Goal: Find specific page/section: Find specific page/section

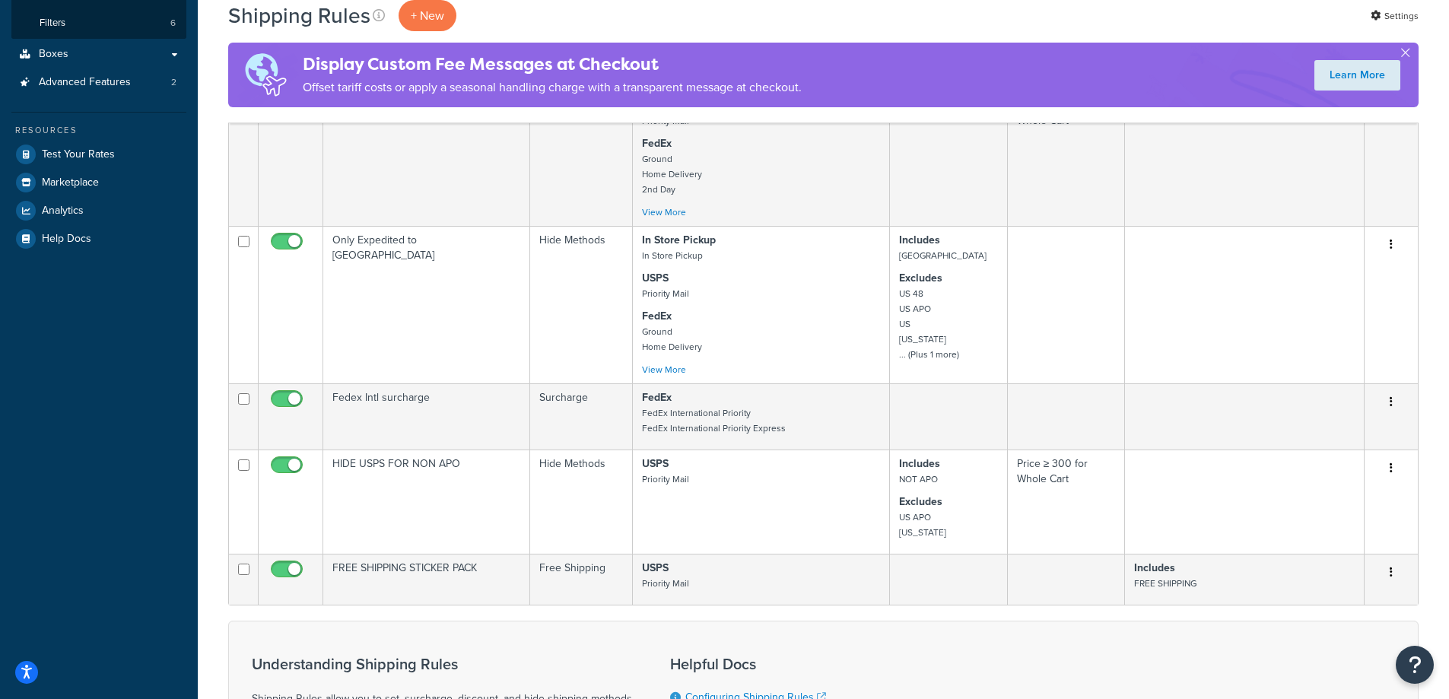
scroll to position [380, 0]
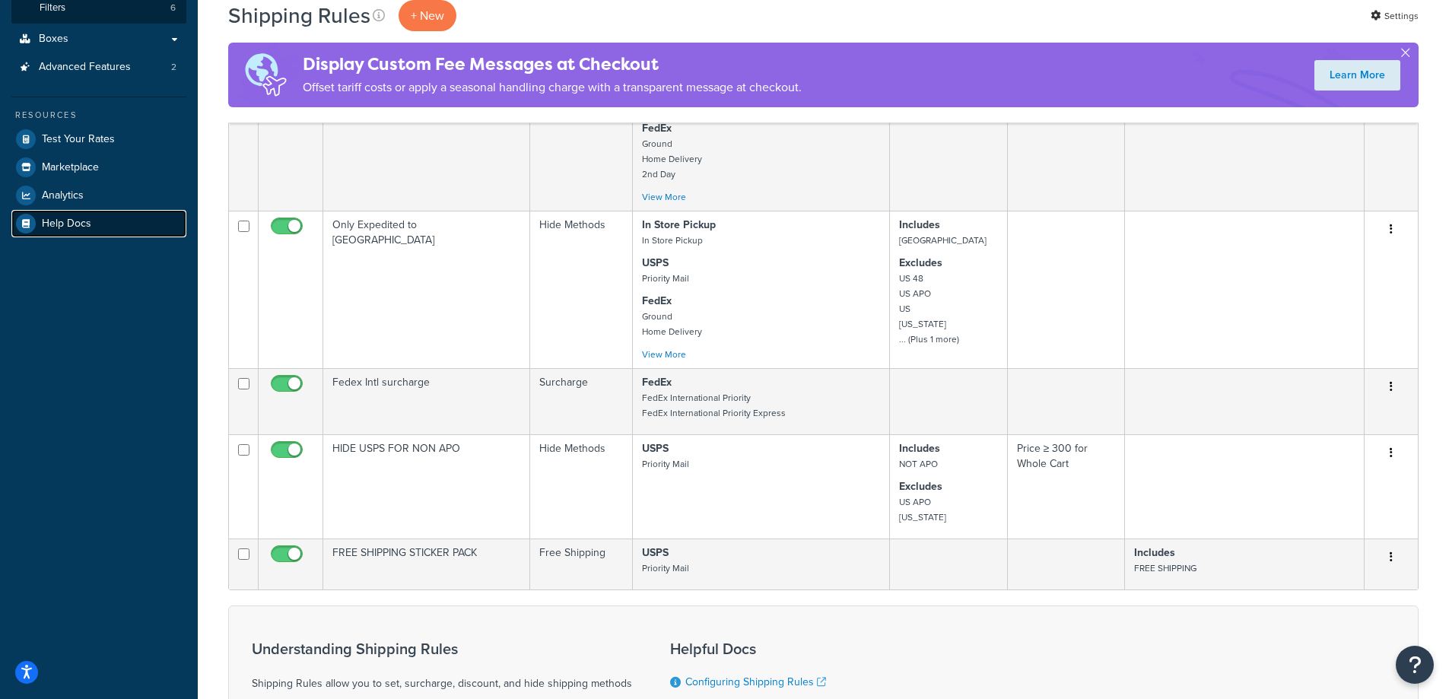
click at [87, 224] on span "Help Docs" at bounding box center [66, 223] width 49 height 13
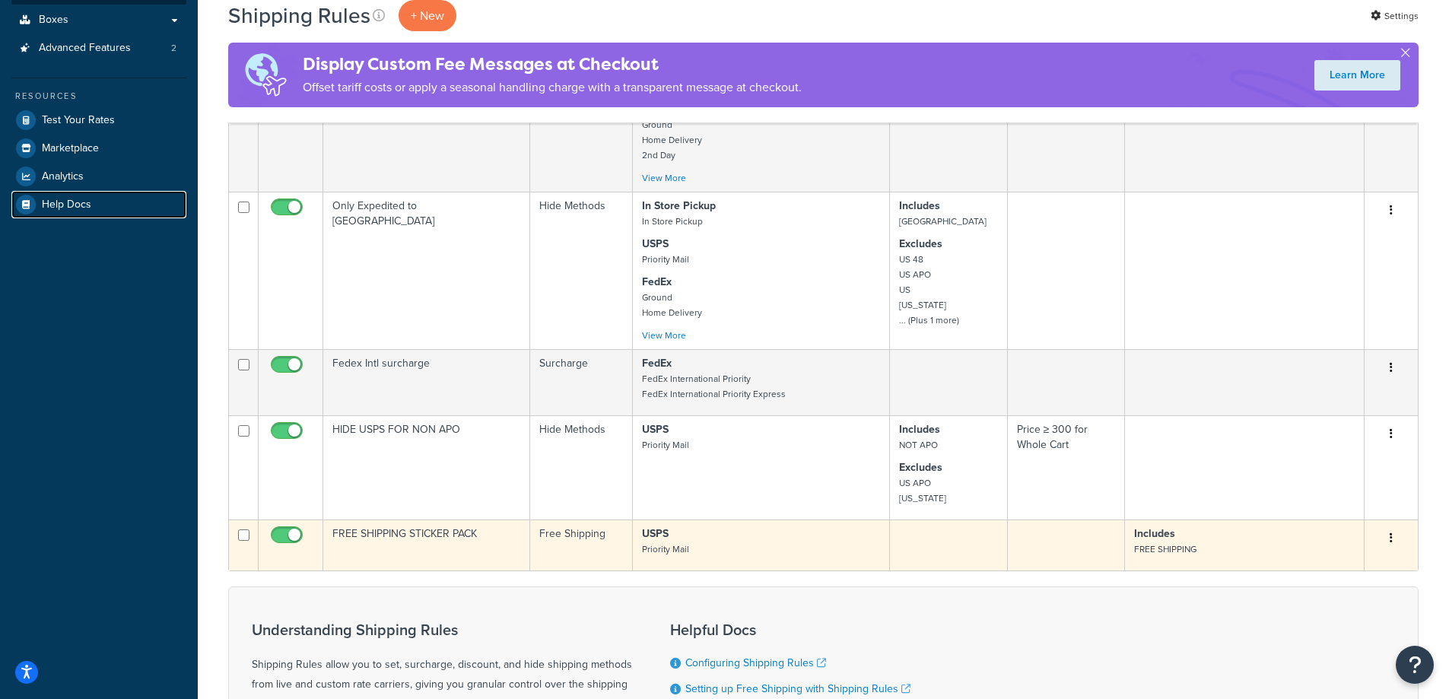
scroll to position [0, 0]
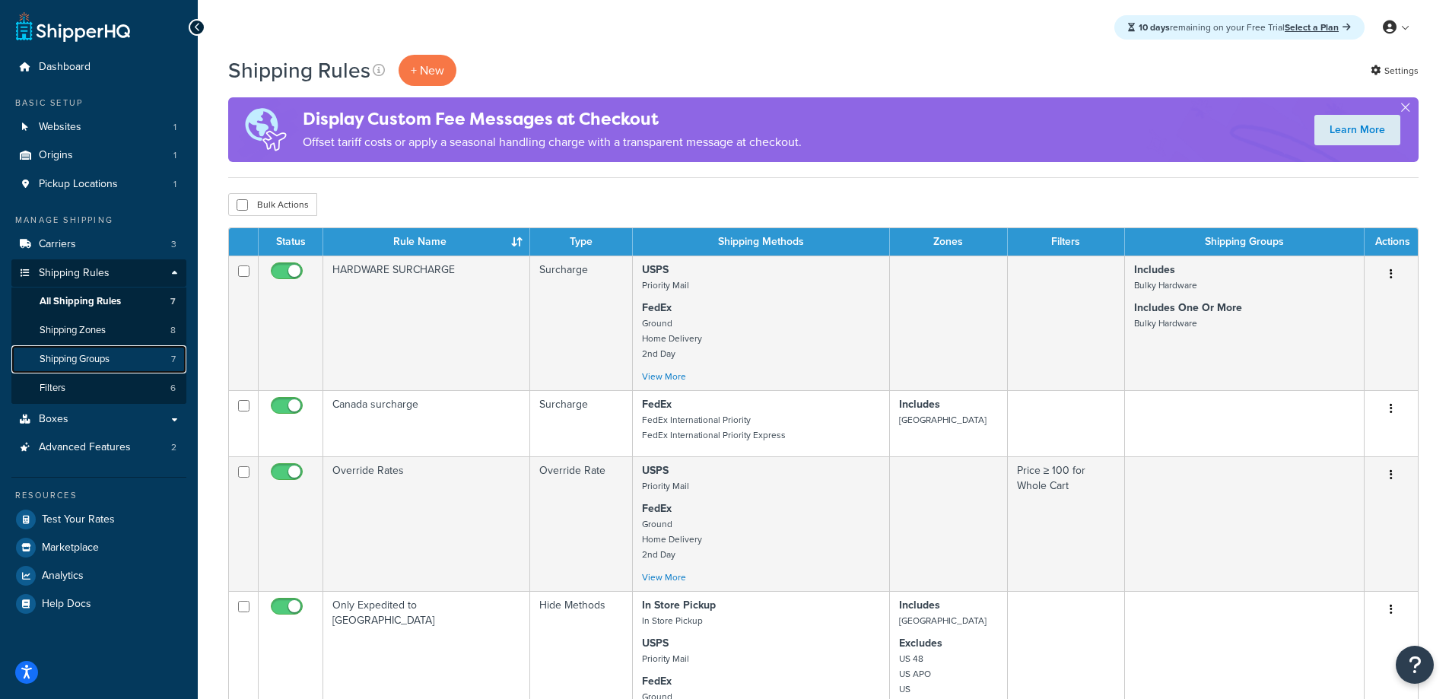
click at [102, 360] on span "Shipping Groups" at bounding box center [75, 359] width 70 height 13
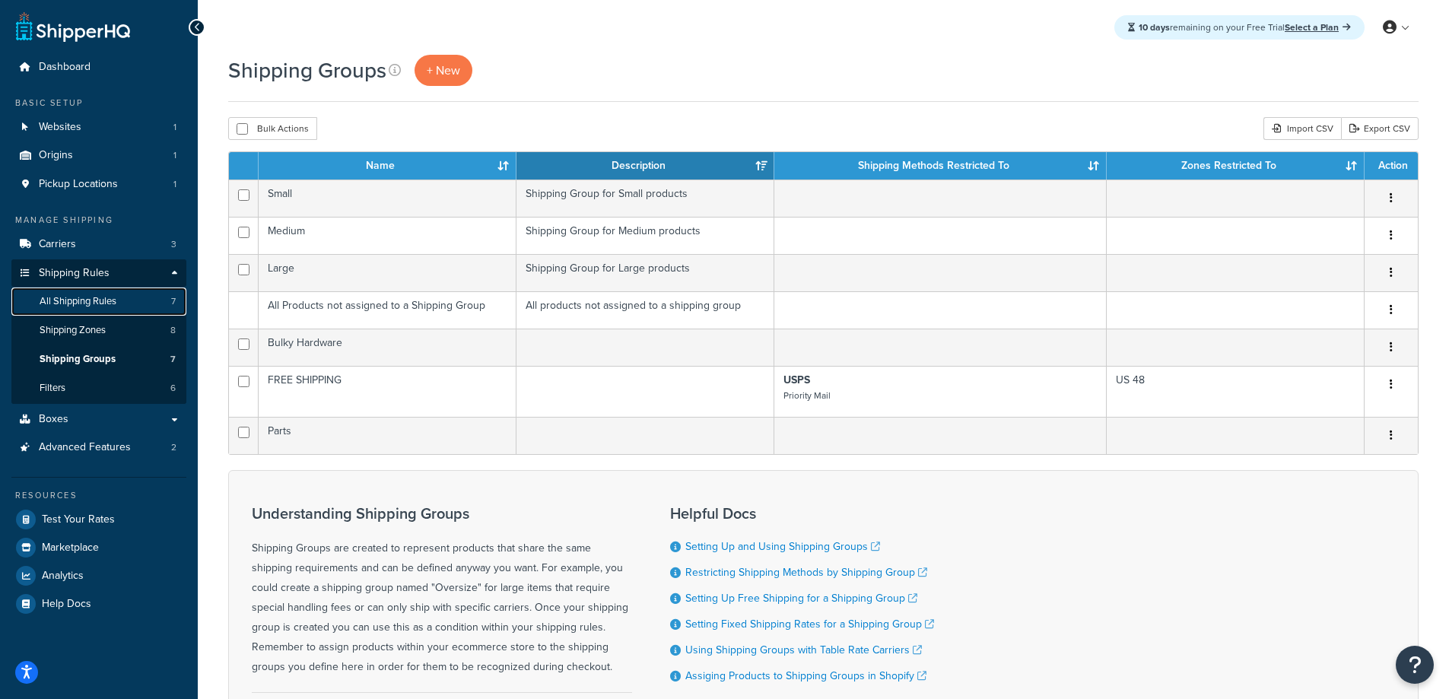
click at [99, 302] on span "All Shipping Rules" at bounding box center [78, 301] width 77 height 13
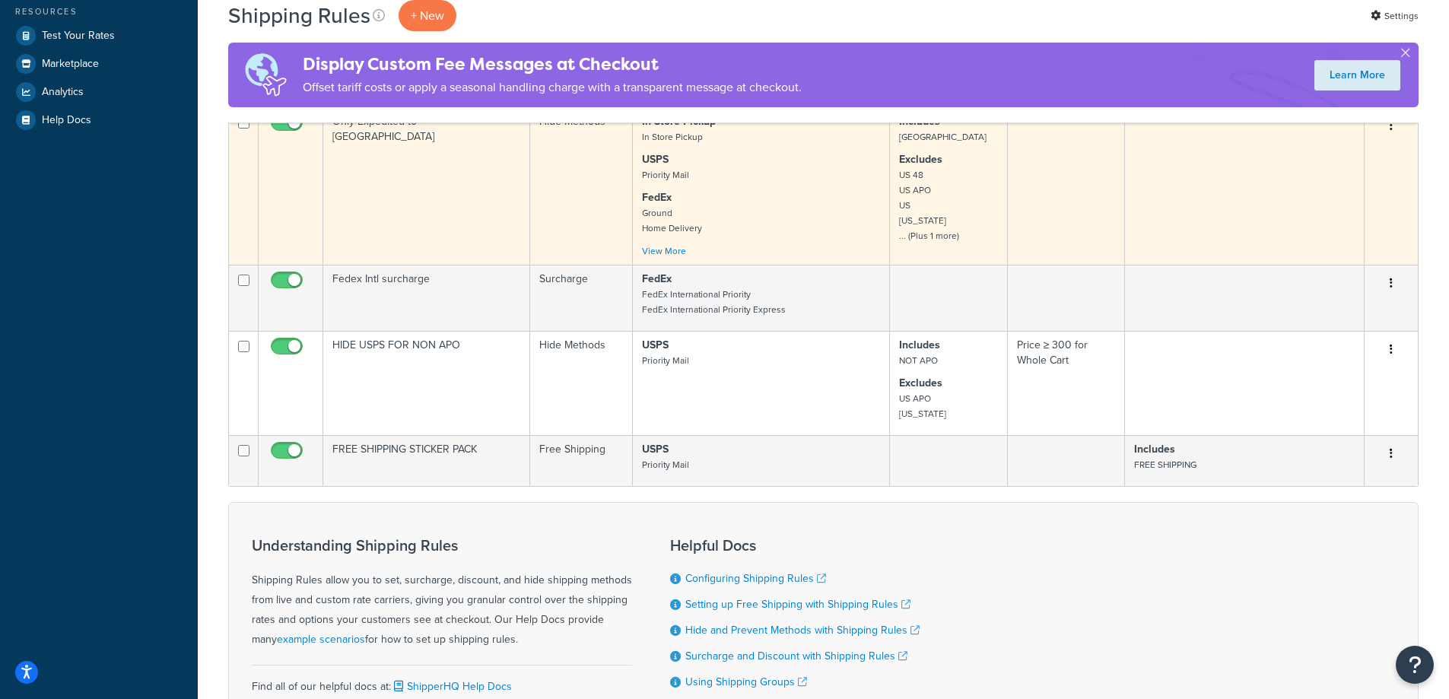
scroll to position [125, 0]
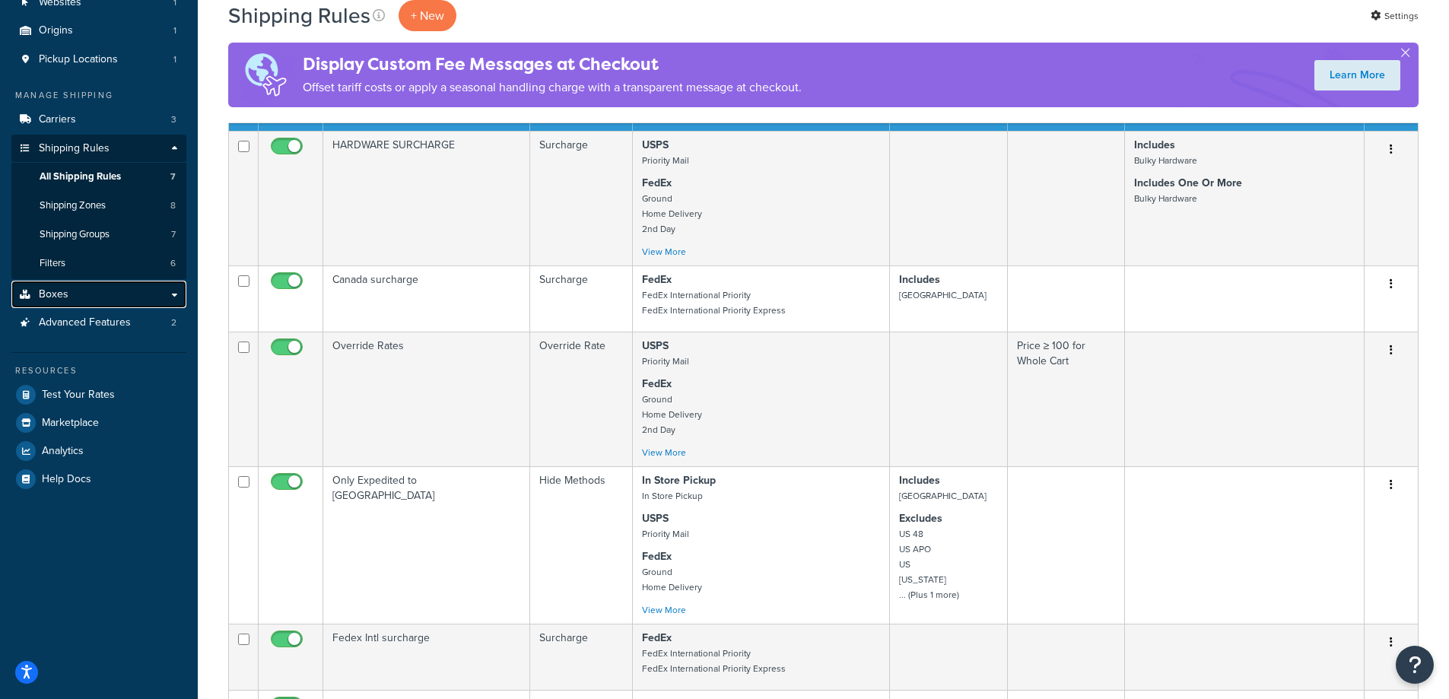
click at [173, 294] on link "Boxes" at bounding box center [98, 295] width 175 height 28
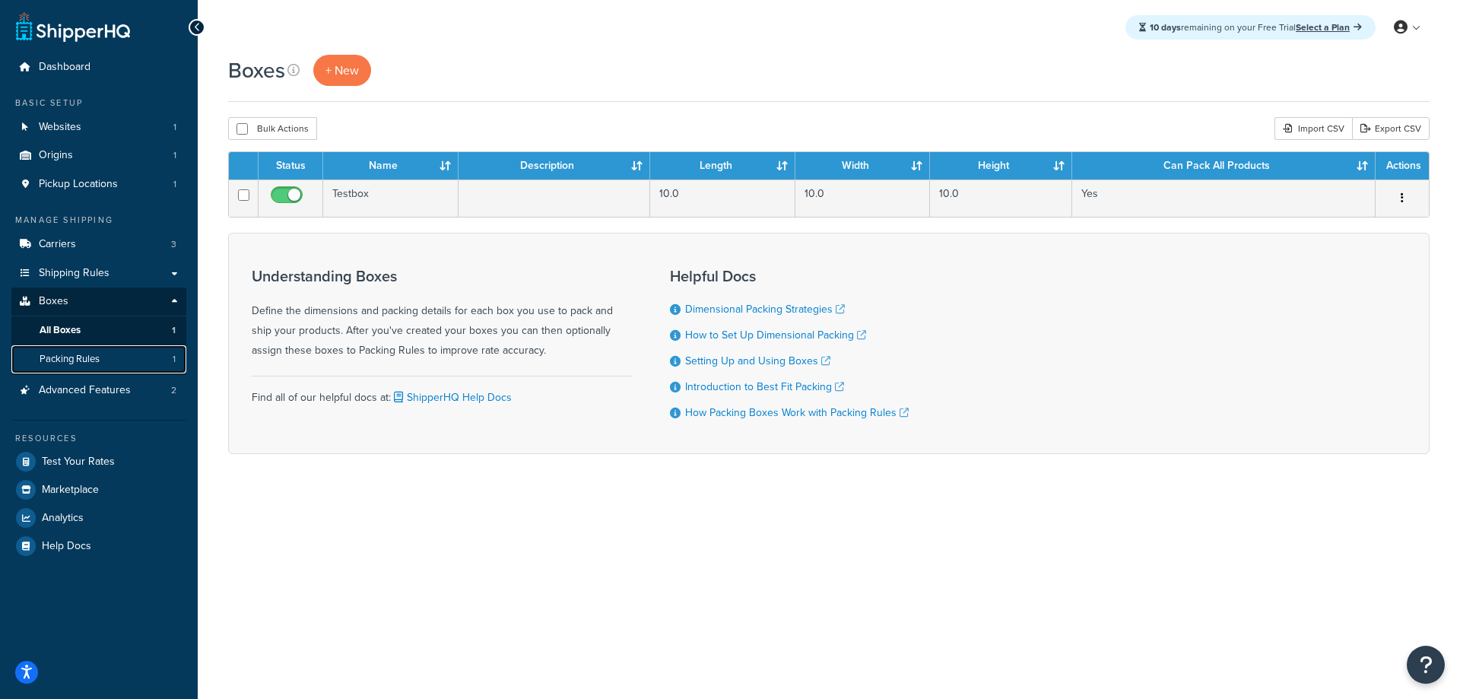
click at [137, 363] on link "Packing Rules 1" at bounding box center [98, 359] width 175 height 28
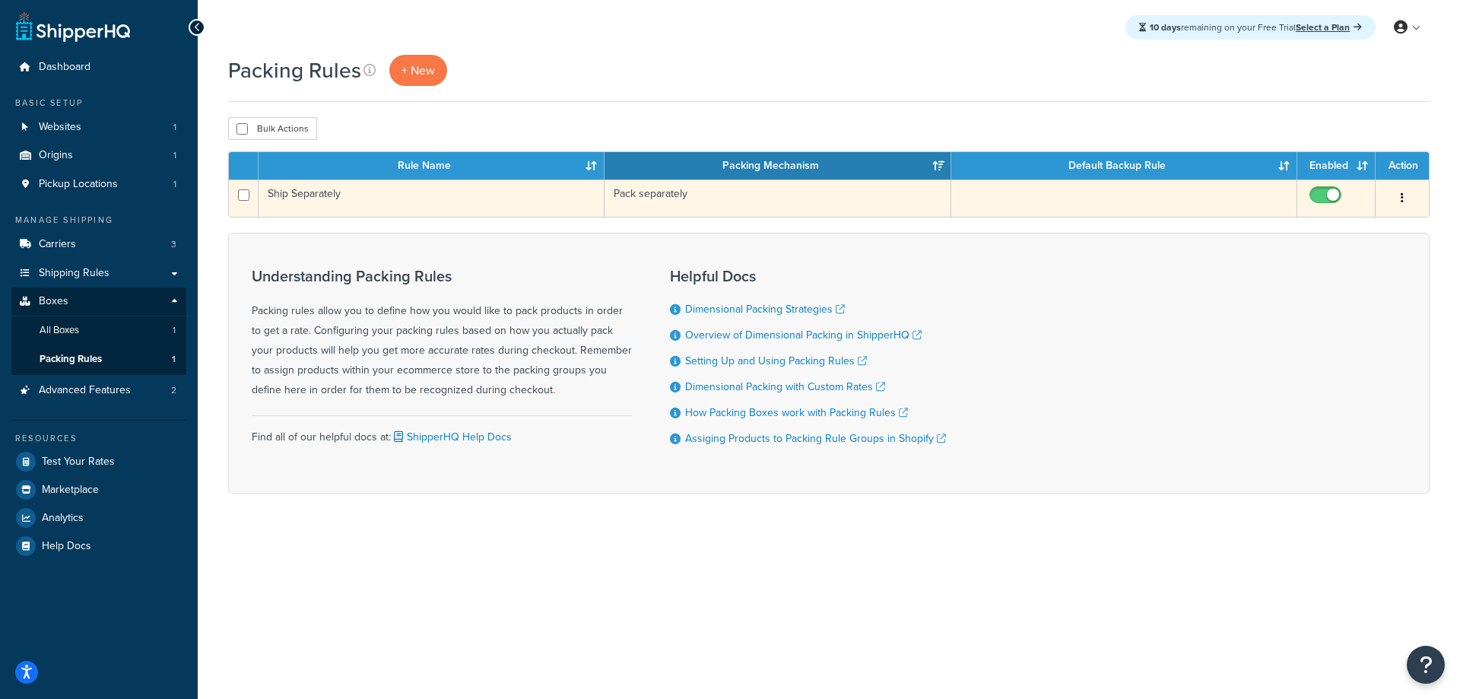
click at [1405, 195] on button "button" at bounding box center [1402, 198] width 21 height 24
click at [1332, 227] on link "Edit" at bounding box center [1341, 229] width 120 height 31
